Goal: Complete application form: Complete application form

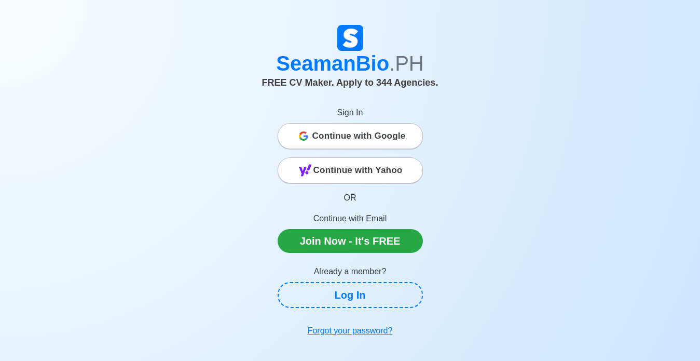
click at [372, 132] on span "Continue with Google" at bounding box center [358, 136] width 93 height 21
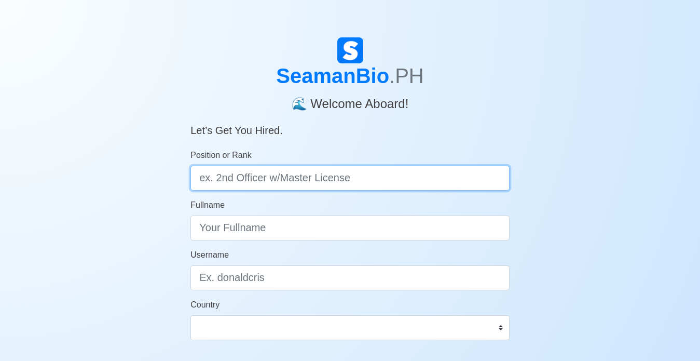
click at [280, 173] on input "Position or Rank" at bounding box center [349, 178] width 319 height 25
type input "2"
type input "2nd Officer"
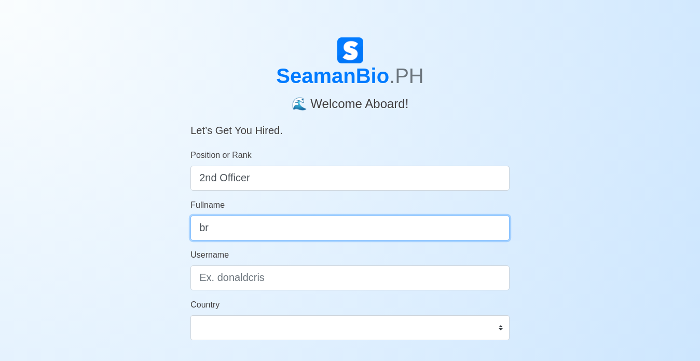
type input "b"
type input "Bryan Flores Daguplo"
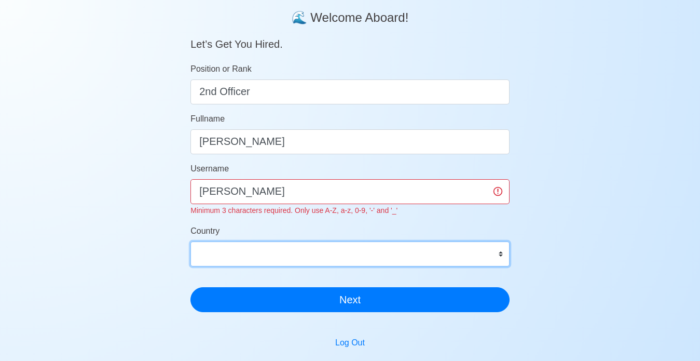
scroll to position [104, 0]
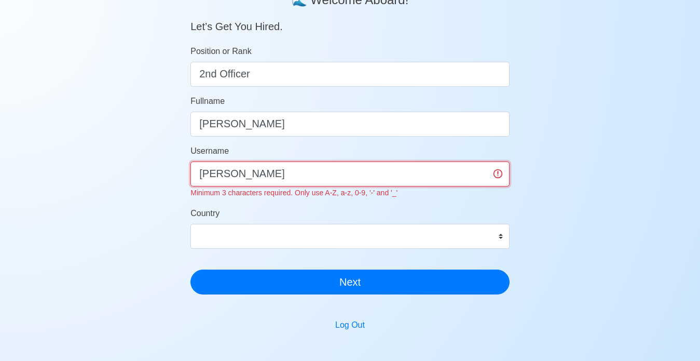
click at [270, 168] on input "Bryan Bry" at bounding box center [349, 173] width 319 height 25
type input "B"
type input "BryanBry"
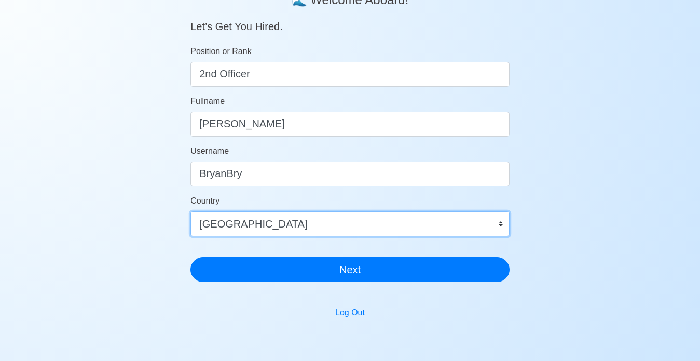
select select "PH"
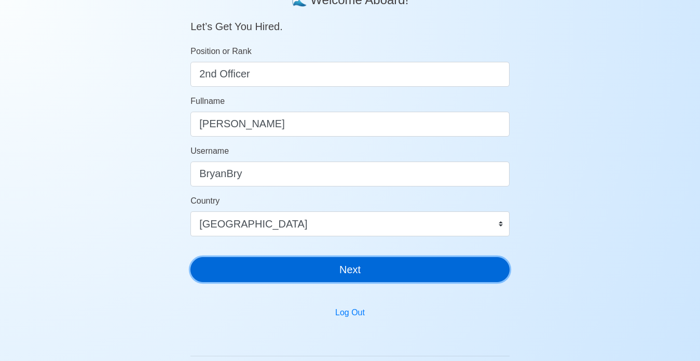
click at [322, 274] on button "Next" at bounding box center [349, 269] width 319 height 25
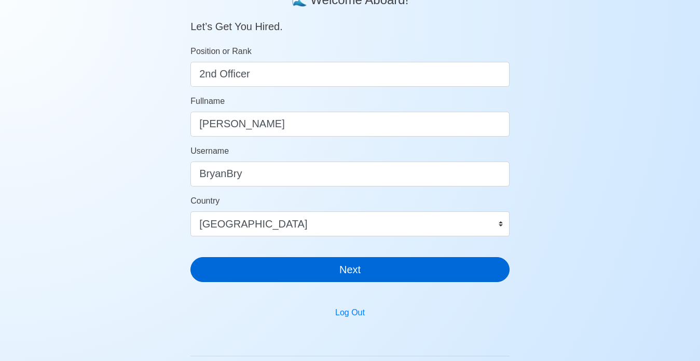
scroll to position [12, 0]
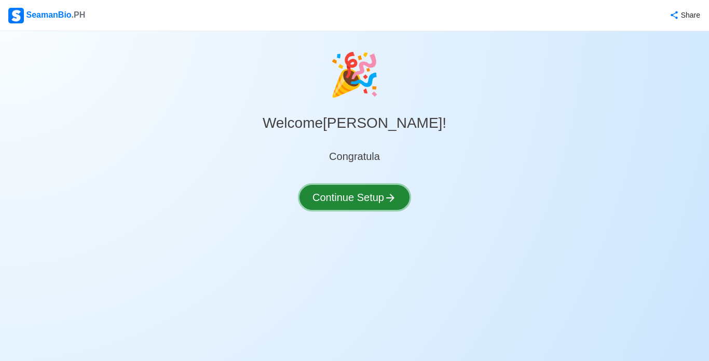
click at [344, 195] on button "Continue Setup" at bounding box center [354, 197] width 110 height 25
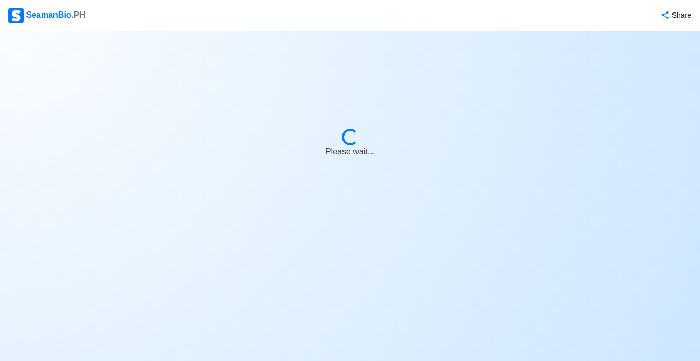
select select "Visible for Hiring"
select select "PH"
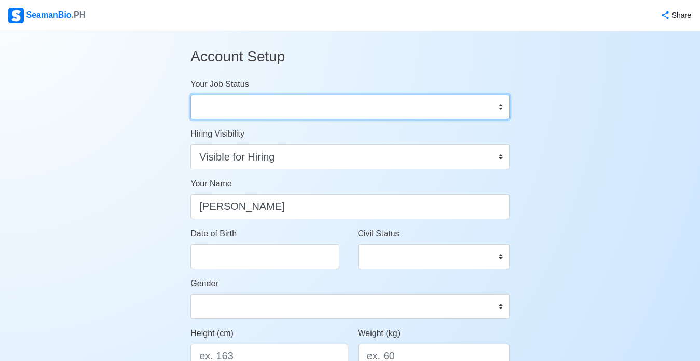
click at [458, 96] on select "Onboard Actively Looking for Job Not Looking for Job" at bounding box center [349, 106] width 319 height 25
select select "Actively Looking for Job"
click at [190, 94] on select "Onboard Actively Looking for Job Not Looking for Job" at bounding box center [349, 106] width 319 height 25
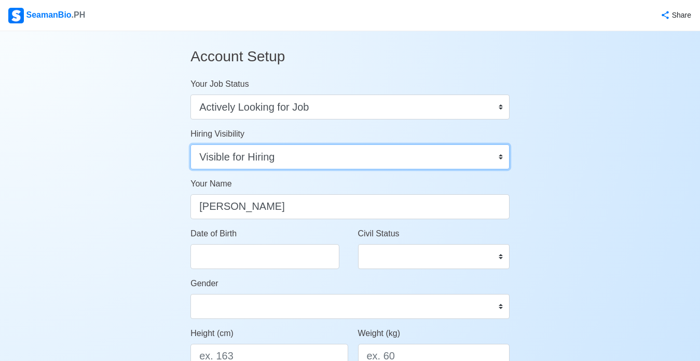
click at [435, 158] on select "Visible for Hiring Not Visible for Hiring" at bounding box center [349, 156] width 319 height 25
click at [190, 144] on select "Visible for Hiring Not Visible for Hiring" at bounding box center [349, 156] width 319 height 25
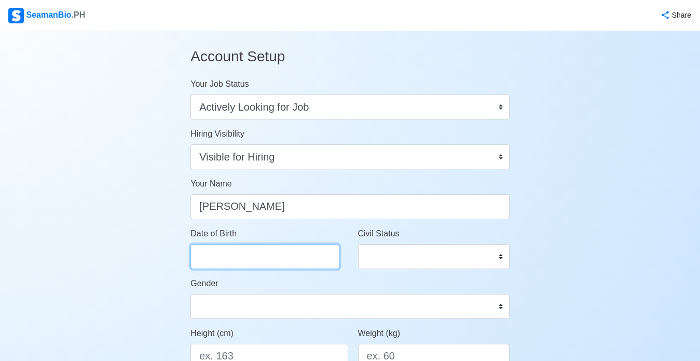
select select "****"
select select "*********"
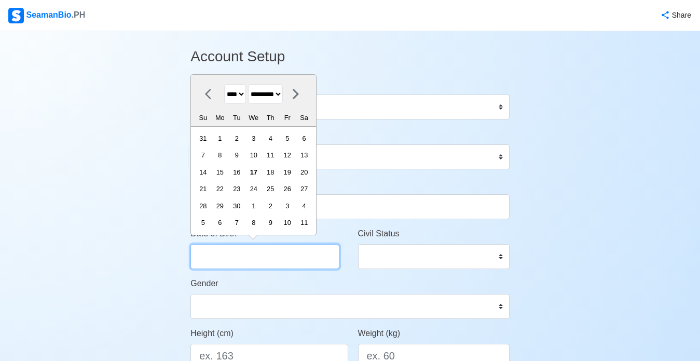
click at [239, 265] on input "Date of Birth" at bounding box center [264, 256] width 149 height 25
type input "1"
select select "*******"
type input "11"
select select "********"
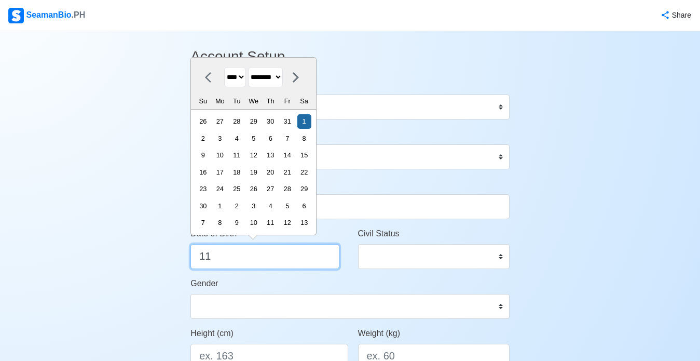
type input "11"
click at [280, 80] on select "******* ******** ***** ***** *** **** **** ****** ********* ******* ******** **…" at bounding box center [265, 77] width 35 height 20
select select "******"
click at [254, 67] on select "******* ******** ***** ***** *** **** **** ****** ********* ******* ******** **…" at bounding box center [265, 77] width 35 height 20
click at [246, 78] on select "**** **** **** **** **** **** **** **** **** **** **** **** **** **** **** ****…" at bounding box center [235, 77] width 22 height 20
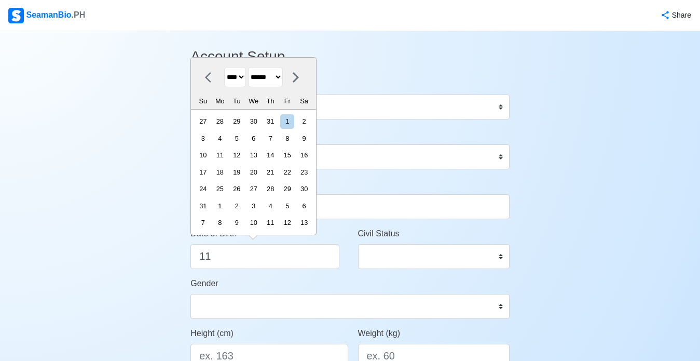
select select "****"
click at [224, 67] on select "**** **** **** **** **** **** **** **** **** **** **** **** **** **** **** ****…" at bounding box center [235, 77] width 22 height 20
type input "11/01/2025"
click at [432, 257] on select "Single Married Widowed Separated" at bounding box center [433, 256] width 151 height 25
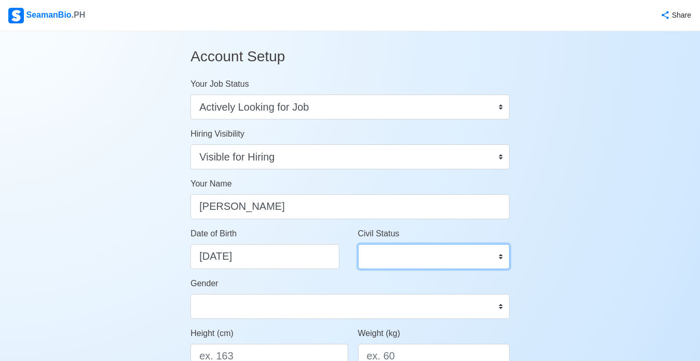
select select "Separated"
click at [358, 244] on select "Single Married Widowed Separated" at bounding box center [433, 256] width 151 height 25
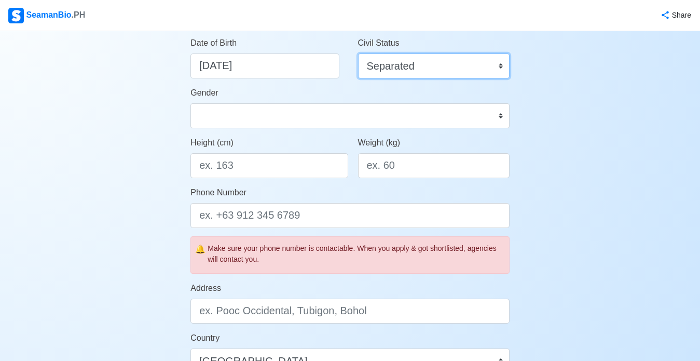
scroll to position [208, 0]
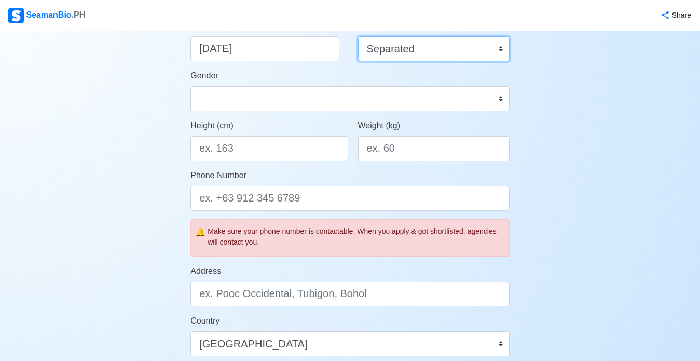
click at [436, 50] on select "Single Married Widowed Separated" at bounding box center [433, 48] width 151 height 25
click at [358, 36] on select "Single Married Widowed Separated" at bounding box center [433, 48] width 151 height 25
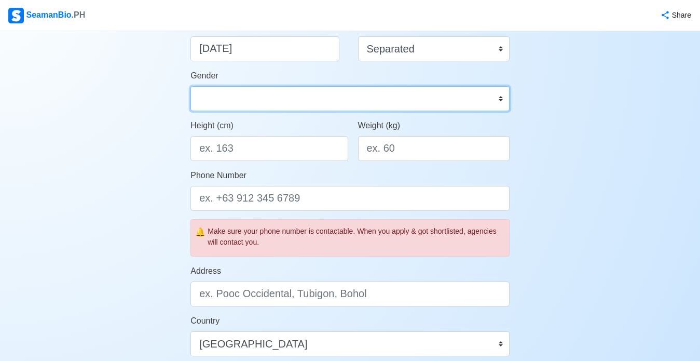
click at [253, 90] on select "Male Female" at bounding box center [349, 98] width 319 height 25
select select "Male"
click at [190, 86] on select "Male Female" at bounding box center [349, 98] width 319 height 25
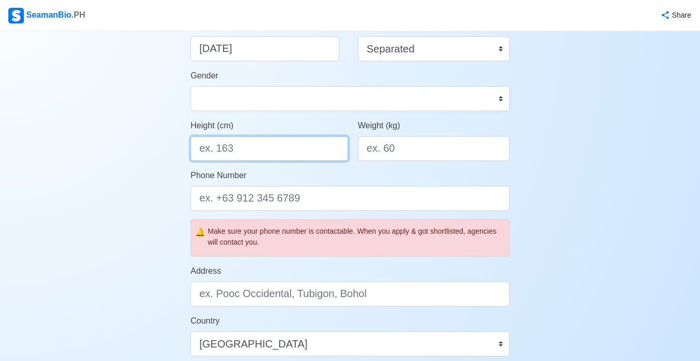
drag, startPoint x: 247, startPoint y: 152, endPoint x: 147, endPoint y: 146, distance: 99.8
click at [147, 146] on div "Account Setup Your Job Status Onboard Actively Looking for Job Not Looking for …" at bounding box center [350, 278] width 700 height 909
type input "171"
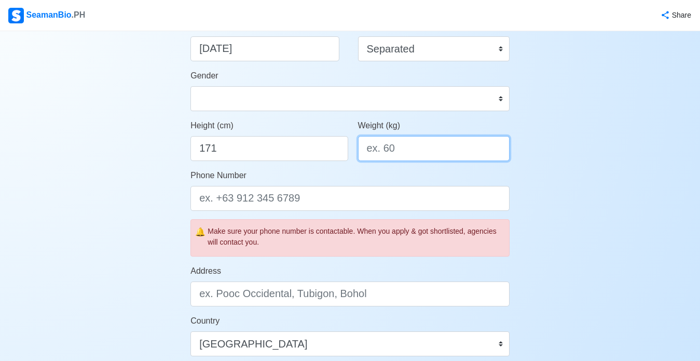
click at [391, 153] on input "Weight (kg)" at bounding box center [433, 148] width 151 height 25
type input "64"
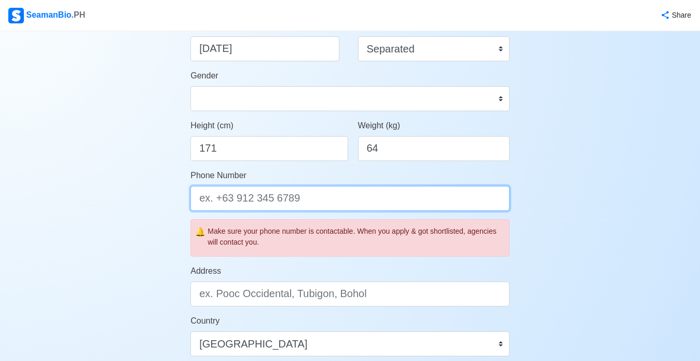
click at [214, 192] on input "Phone Number" at bounding box center [349, 198] width 319 height 25
type input "="
type input "+63 9994888627"
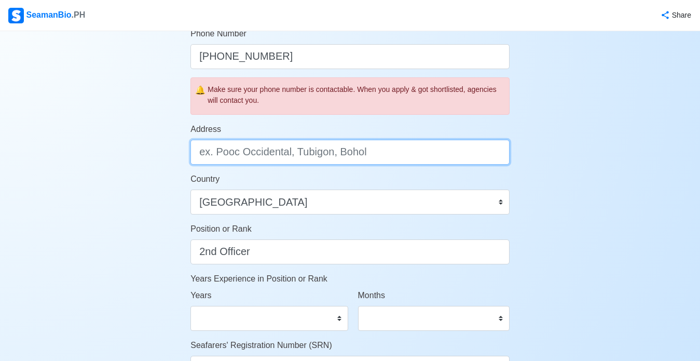
scroll to position [363, 0]
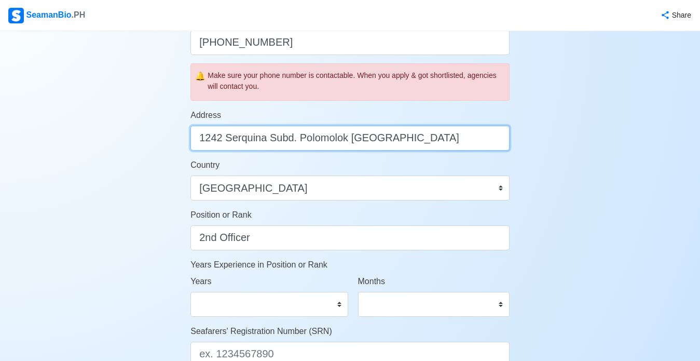
type input "1242 Serquina Subd. Polomolok South Cotabato"
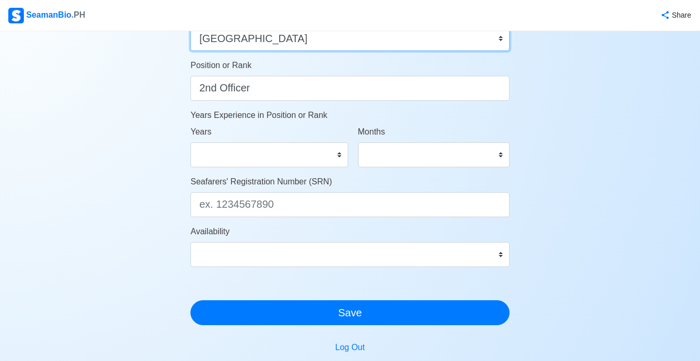
scroll to position [519, 0]
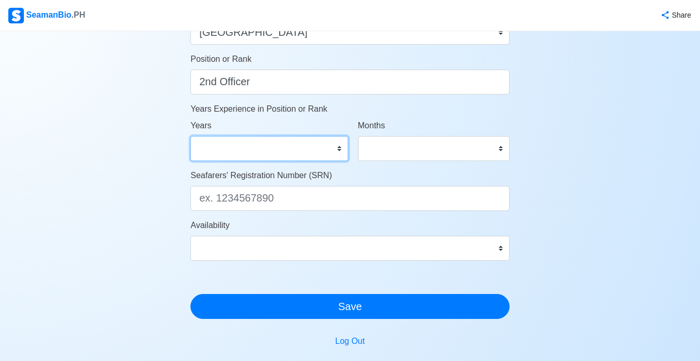
click at [308, 153] on select "0 1 2 3 4 5 6 7 8 9 10 11 12 13 14 15 16 17 18 19 20 21 22 23 24 25 26 27 28 29…" at bounding box center [268, 148] width 157 height 25
select select "1"
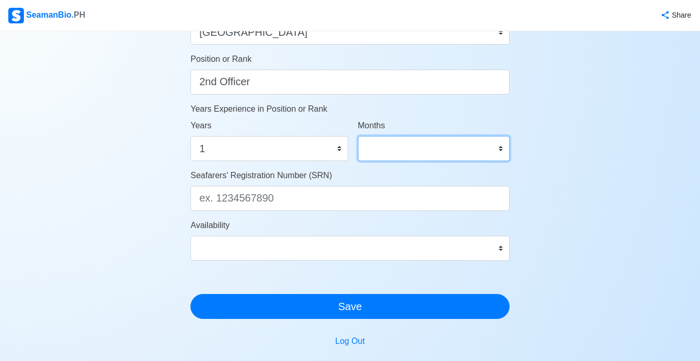
click at [393, 146] on select "0 1 2 3 4 5 6 7 8 9 10 11" at bounding box center [433, 148] width 151 height 25
select select "0"
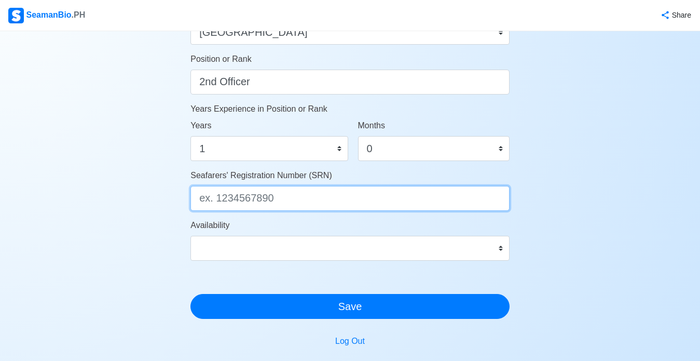
click at [288, 206] on input "Seafarers' Registration Number (SRN)" at bounding box center [349, 198] width 319 height 25
type input "9208110004"
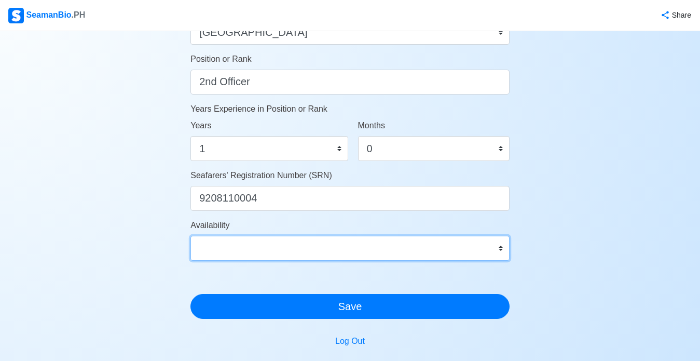
click at [497, 246] on select "Immediate Oct 2025 Nov 2025 Dec 2025 Jan 2026 Feb 2026 Mar 2026 Apr 2026 May 20…" at bounding box center [349, 248] width 319 height 25
select select "4102416000000"
click at [190, 236] on select "Immediate Oct 2025 Nov 2025 Dec 2025 Jan 2026 Feb 2026 Mar 2026 Apr 2026 May 20…" at bounding box center [349, 248] width 319 height 25
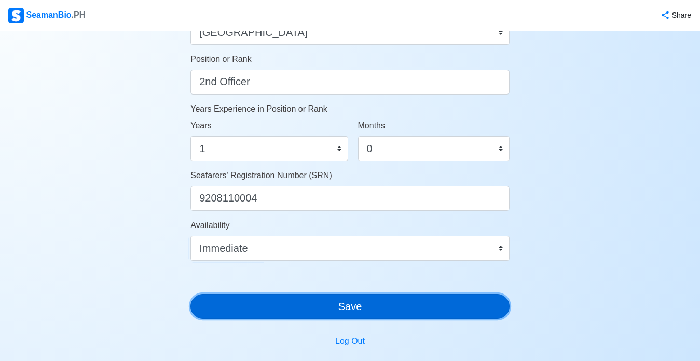
click at [392, 311] on button "Save" at bounding box center [349, 306] width 319 height 25
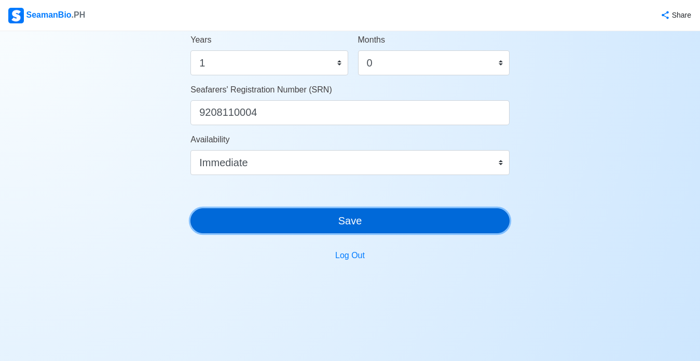
click at [348, 219] on button "Save" at bounding box center [349, 220] width 319 height 25
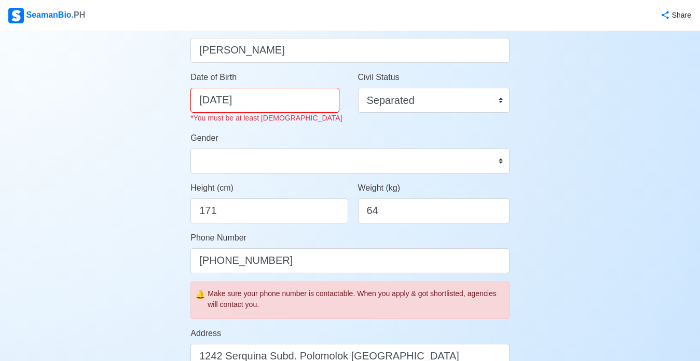
scroll to position [148, 0]
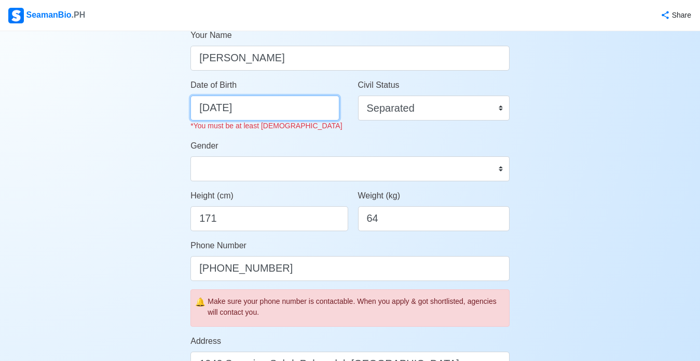
click at [227, 107] on input "11/01/2025" at bounding box center [264, 107] width 149 height 25
select select "****"
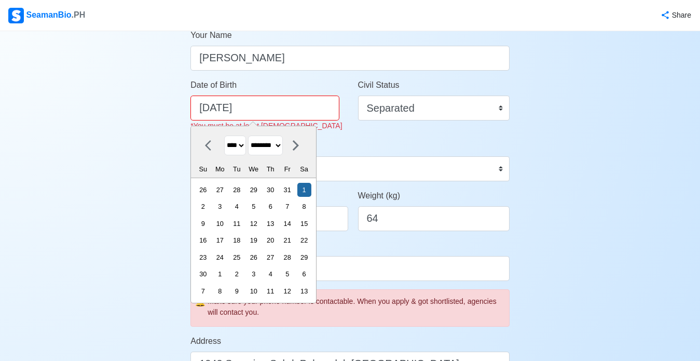
click at [272, 147] on select "******* ******** ***** ***** *** **** **** ****** ********* ******* ******** **…" at bounding box center [265, 145] width 35 height 20
select select "******"
click at [254, 135] on select "******* ******** ***** ***** *** **** **** ****** ********* ******* ******** **…" at bounding box center [265, 145] width 35 height 20
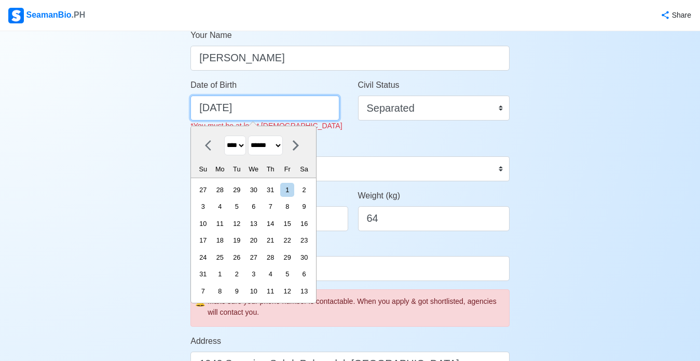
click at [211, 105] on input "11/01/2025" at bounding box center [264, 107] width 149 height 25
click at [242, 144] on select "**** **** **** **** **** **** **** **** **** **** **** **** **** **** **** ****…" at bounding box center [235, 145] width 22 height 20
select select "****"
click at [224, 135] on select "**** **** **** **** **** **** **** **** **** **** **** **** **** **** **** ****…" at bounding box center [235, 145] width 22 height 20
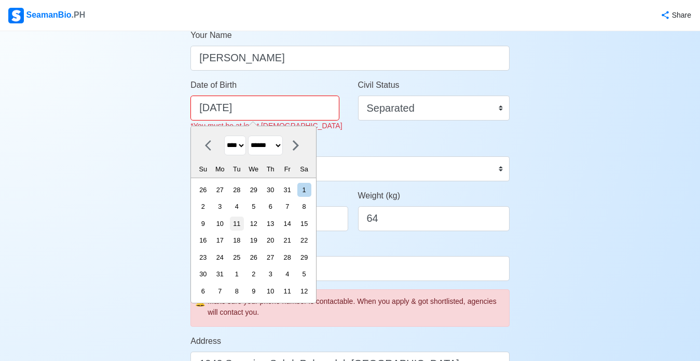
click at [241, 222] on div "11" at bounding box center [237, 223] width 14 height 14
type input "08/11/1992"
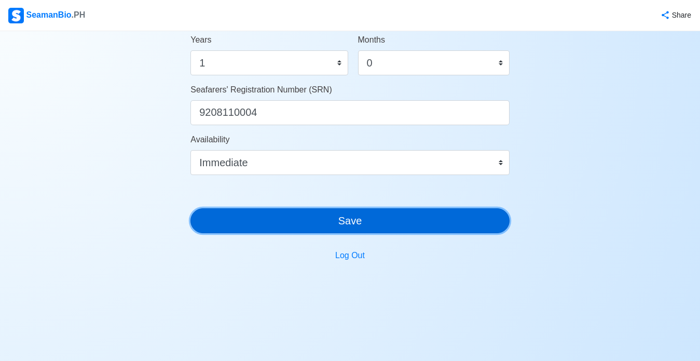
click at [377, 221] on button "Save" at bounding box center [349, 220] width 319 height 25
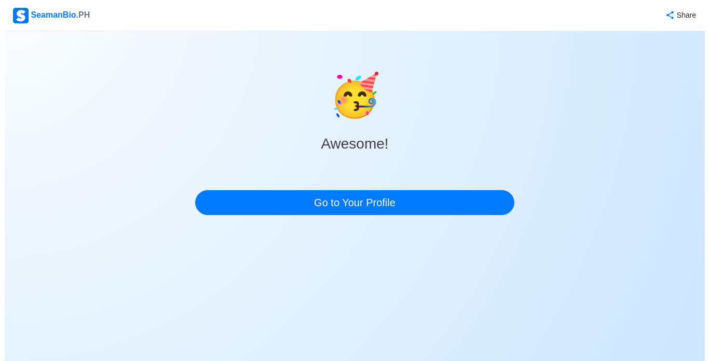
scroll to position [0, 0]
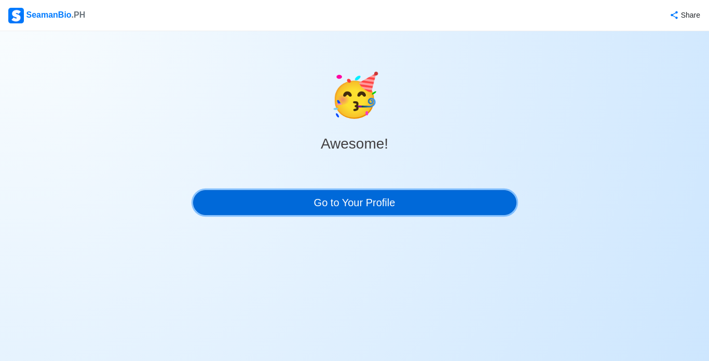
click at [384, 211] on link "Go to Your Profile" at bounding box center [354, 202] width 323 height 25
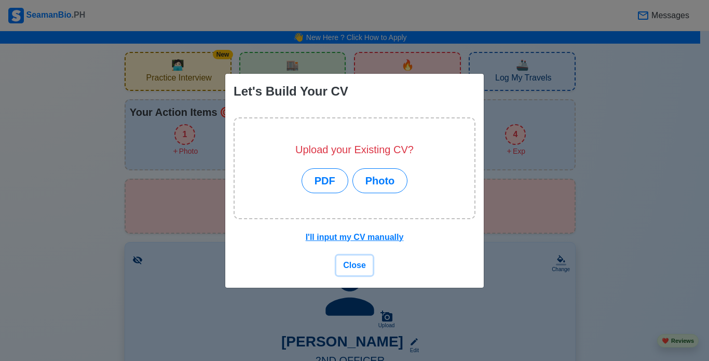
click at [361, 268] on span "Close" at bounding box center [354, 264] width 23 height 9
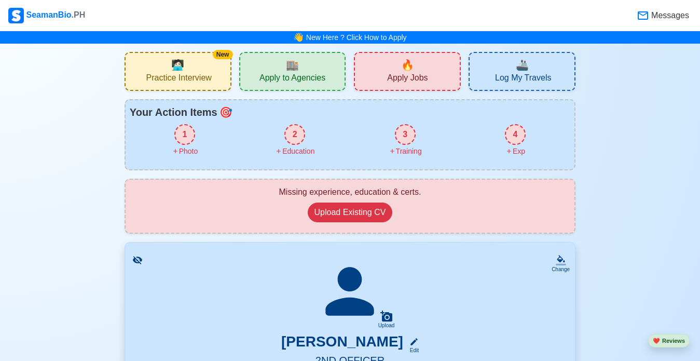
click at [173, 70] on span "🧑🏻‍💻" at bounding box center [177, 65] width 13 height 16
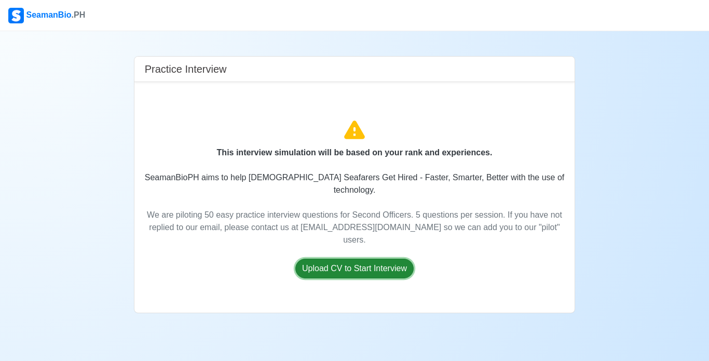
click at [308, 258] on button "Upload CV to Start Interview" at bounding box center [354, 268] width 118 height 20
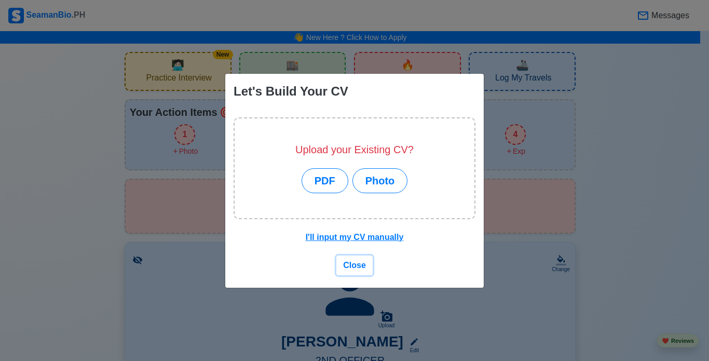
click at [356, 258] on button "Close" at bounding box center [354, 265] width 36 height 20
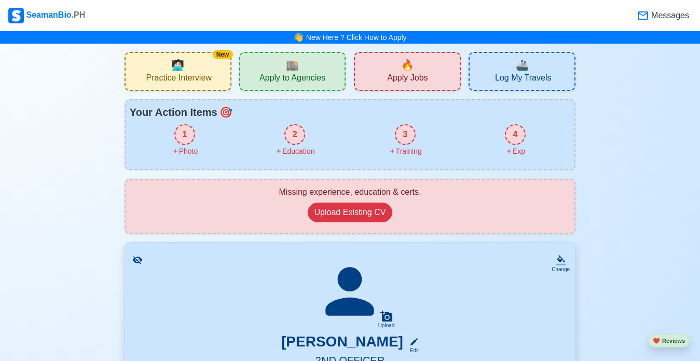
click at [304, 81] on span "Apply to Agencies" at bounding box center [292, 79] width 66 height 13
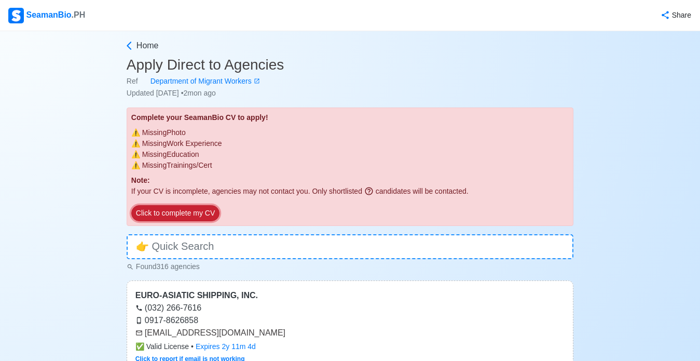
click at [188, 214] on button "Click to complete my CV" at bounding box center [175, 213] width 88 height 16
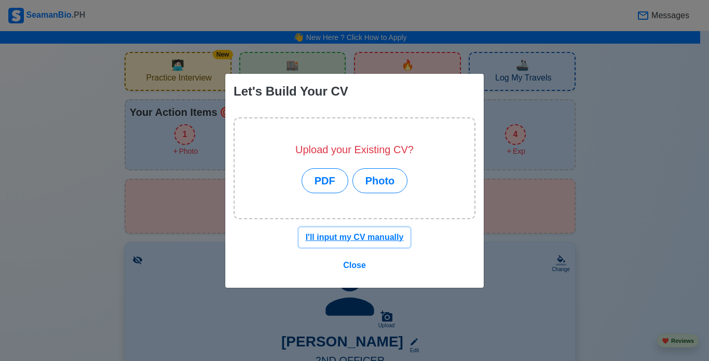
click at [341, 242] on button "I'll input my CV manually" at bounding box center [355, 237] width 112 height 20
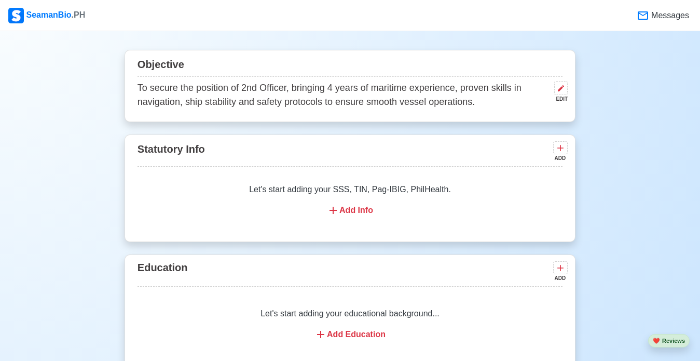
scroll to position [571, 0]
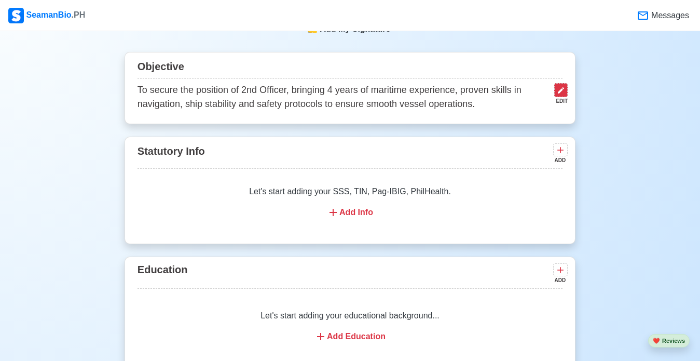
click at [555, 90] on button at bounding box center [560, 90] width 13 height 14
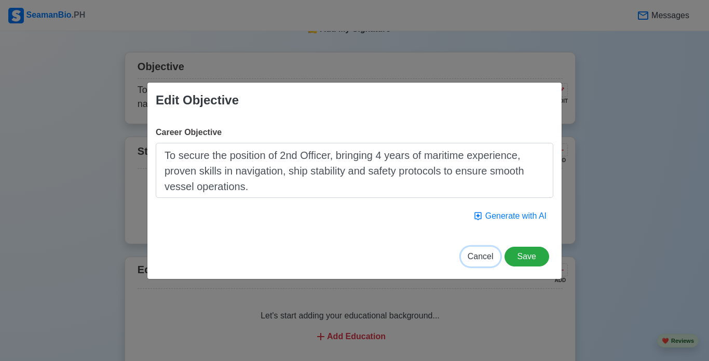
click at [488, 252] on span "Cancel" at bounding box center [480, 256] width 26 height 9
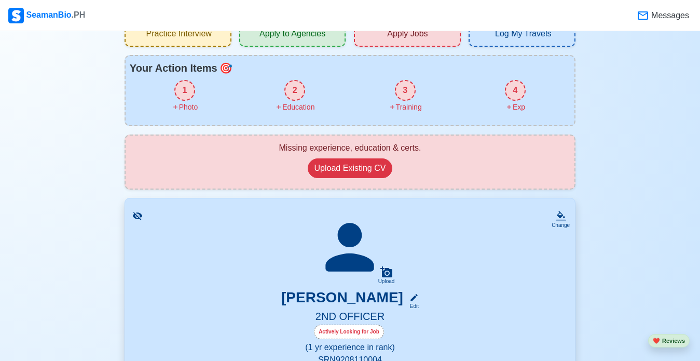
scroll to position [0, 0]
